Goal: Task Accomplishment & Management: Use online tool/utility

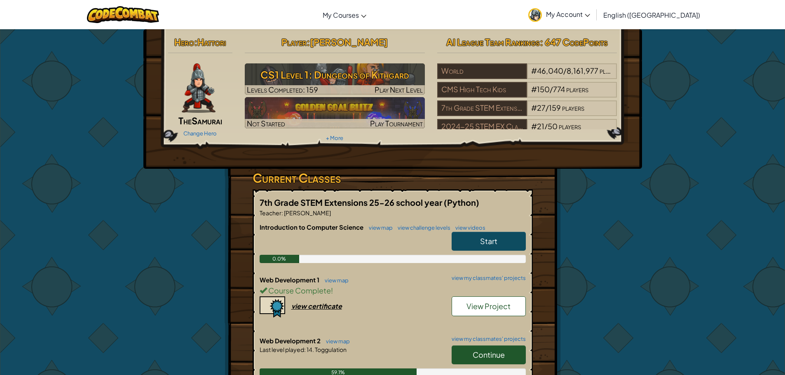
scroll to position [82, 0]
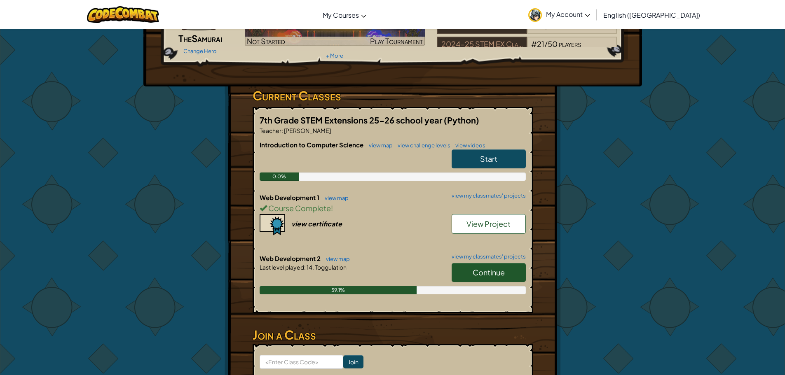
click at [482, 274] on span "Continue" at bounding box center [489, 272] width 32 height 9
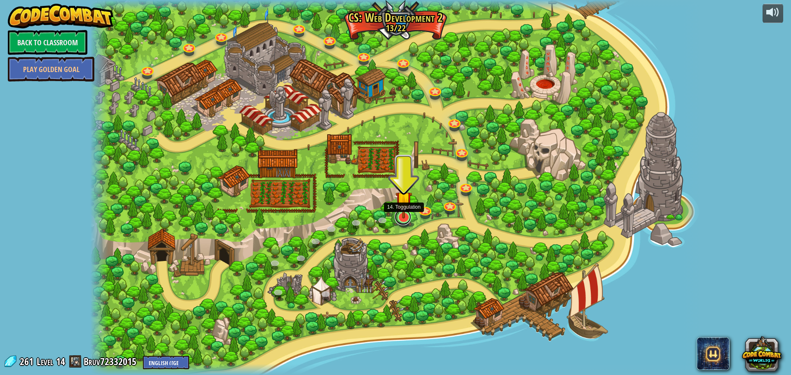
click at [400, 220] on link at bounding box center [403, 217] width 16 height 16
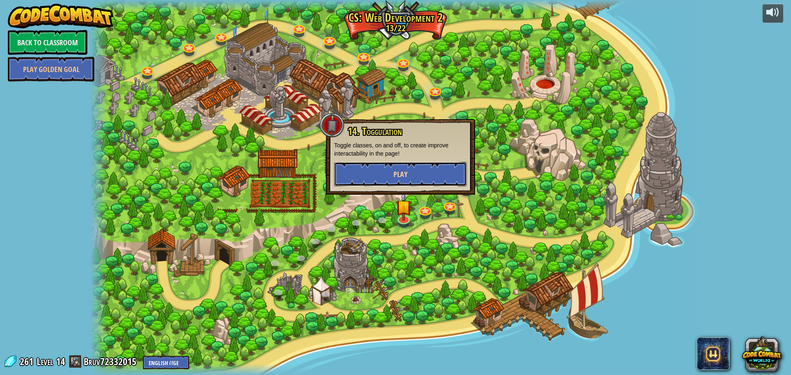
click at [388, 178] on button "Play" at bounding box center [400, 174] width 133 height 25
